Goal: Task Accomplishment & Management: Use online tool/utility

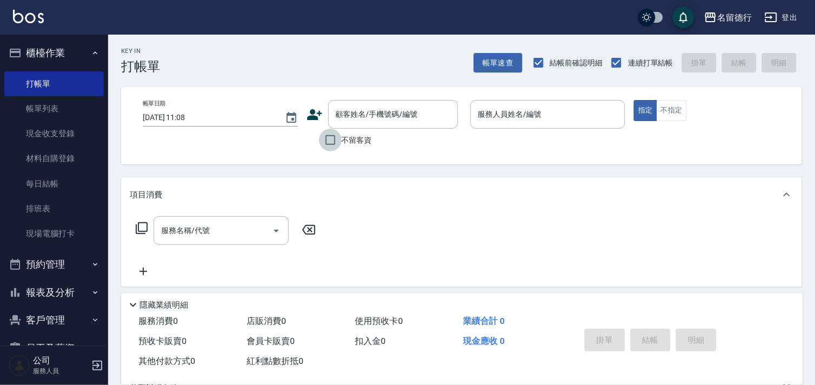
drag, startPoint x: 330, startPoint y: 141, endPoint x: 385, endPoint y: 132, distance: 55.9
click at [330, 141] on input "不留客資" at bounding box center [330, 140] width 23 height 23
checkbox input "true"
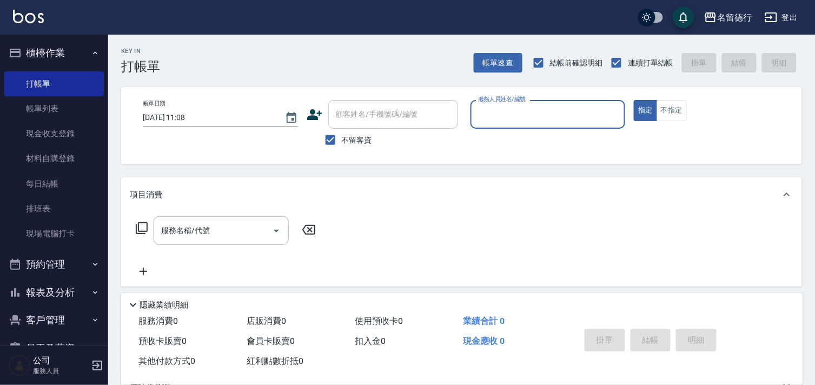
click at [488, 115] on input "服務人員姓名/編號" at bounding box center [547, 114] width 145 height 19
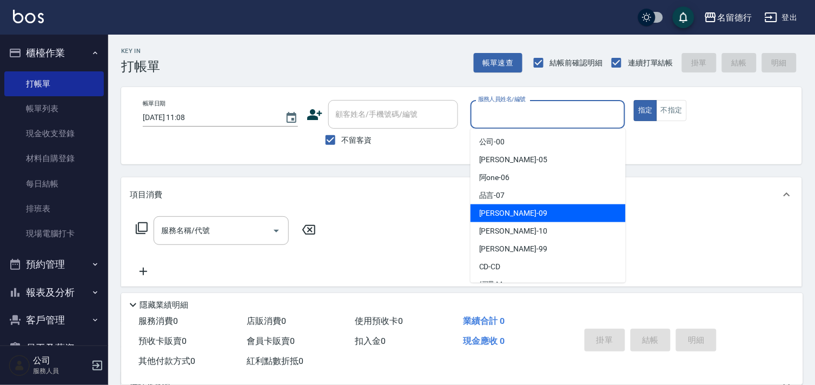
click at [483, 212] on span "[PERSON_NAME] -09" at bounding box center [513, 213] width 68 height 11
type input "[PERSON_NAME]-09"
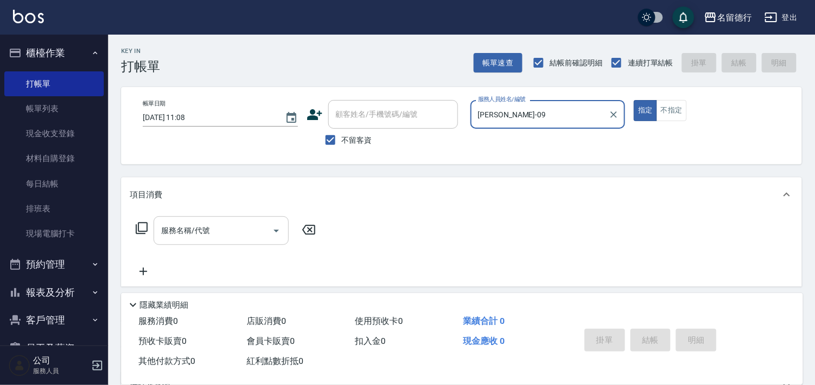
click at [233, 237] on input "服務名稱/代號" at bounding box center [212, 230] width 109 height 19
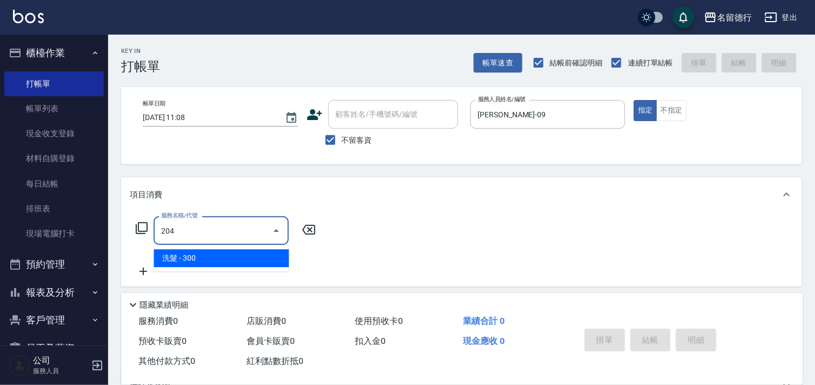
click at [215, 259] on span "洗髮 - 300" at bounding box center [221, 258] width 135 height 18
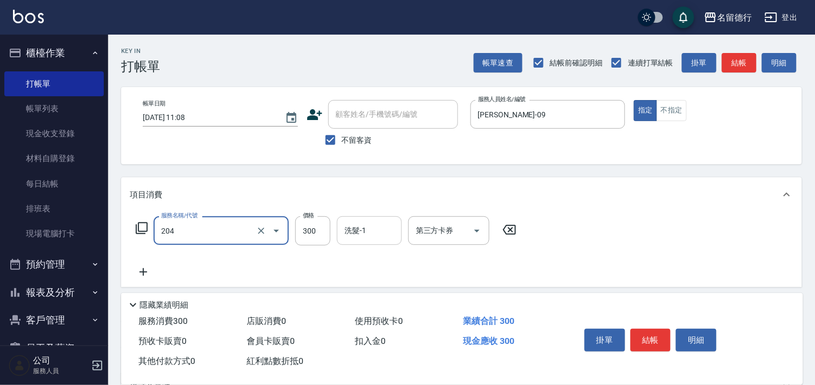
click at [356, 238] on input "洗髮-1" at bounding box center [369, 230] width 55 height 19
type input "洗髮(204)"
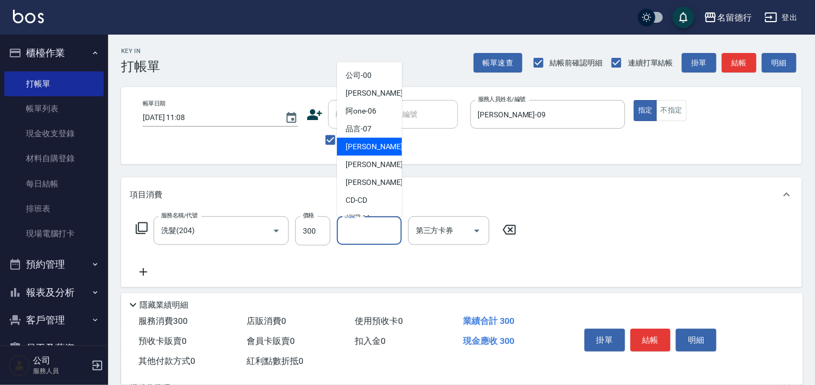
click at [373, 152] on div "[PERSON_NAME] -09" at bounding box center [369, 147] width 65 height 18
type input "[PERSON_NAME]-09"
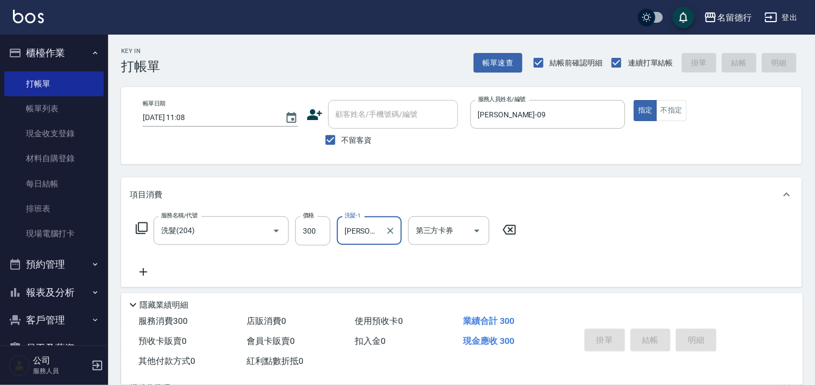
type input "[DATE] 12:01"
